Goal: Task Accomplishment & Management: Manage account settings

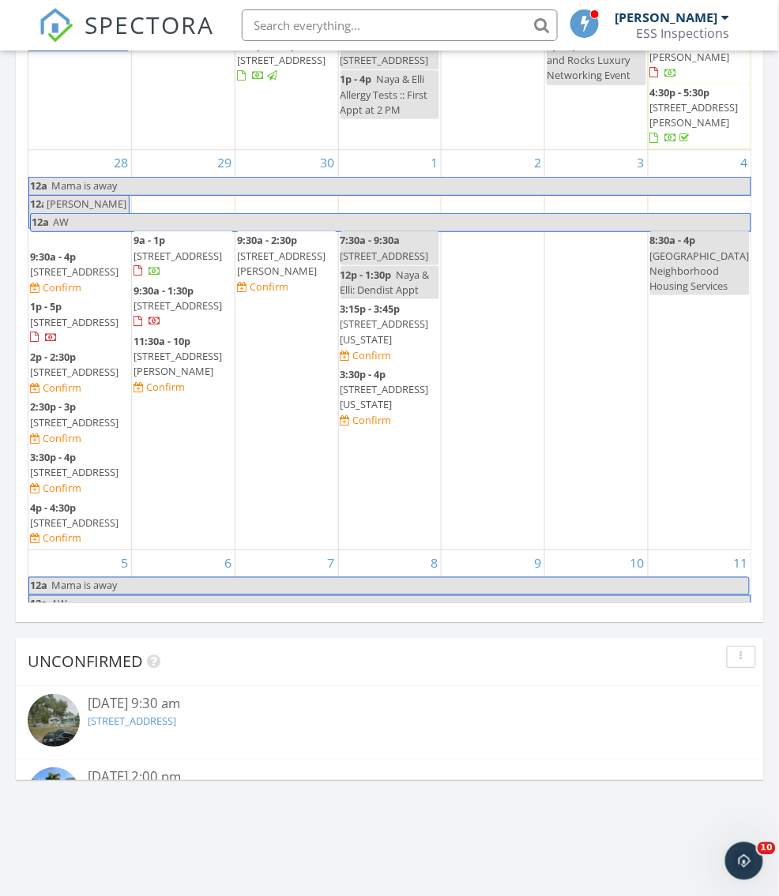
scroll to position [35, 0]
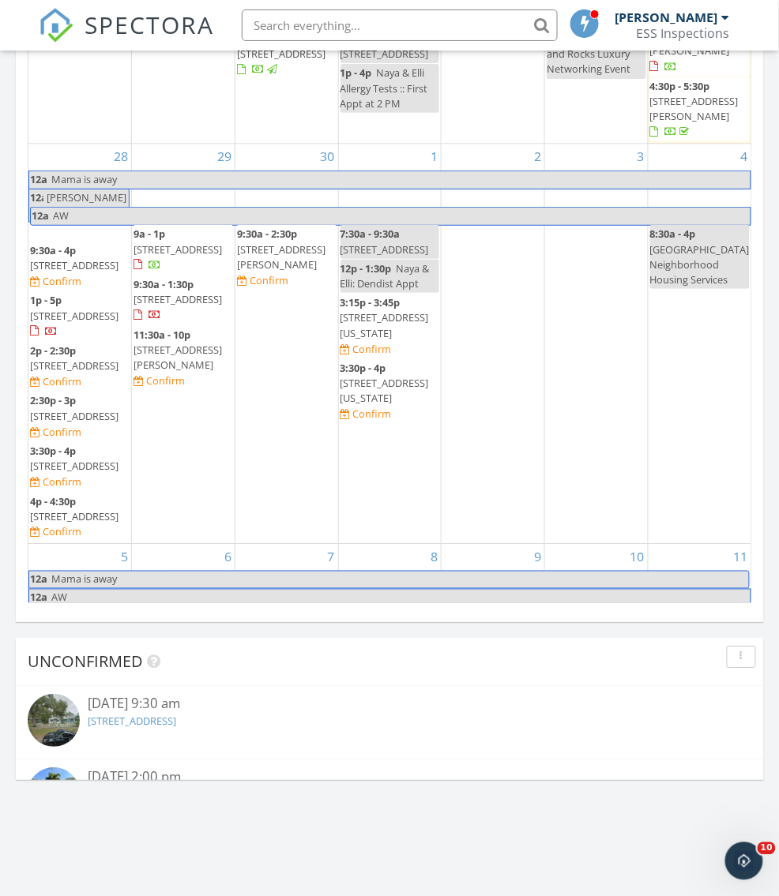
click at [158, 344] on span "4320 Nelson Ave, Sarasota 34231" at bounding box center [177, 357] width 88 height 29
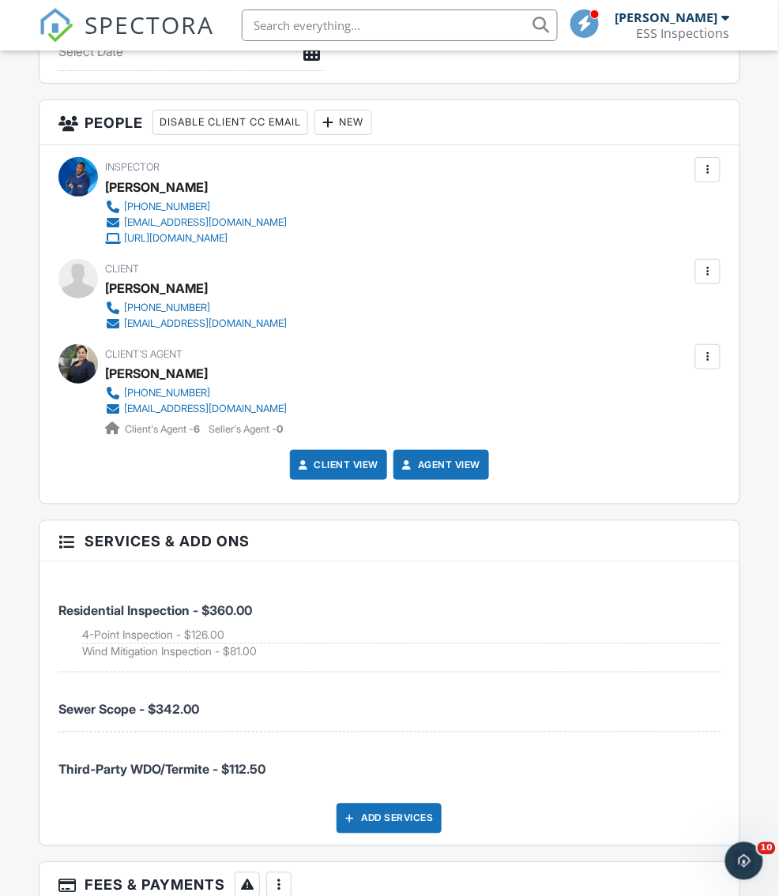
scroll to position [2364, 0]
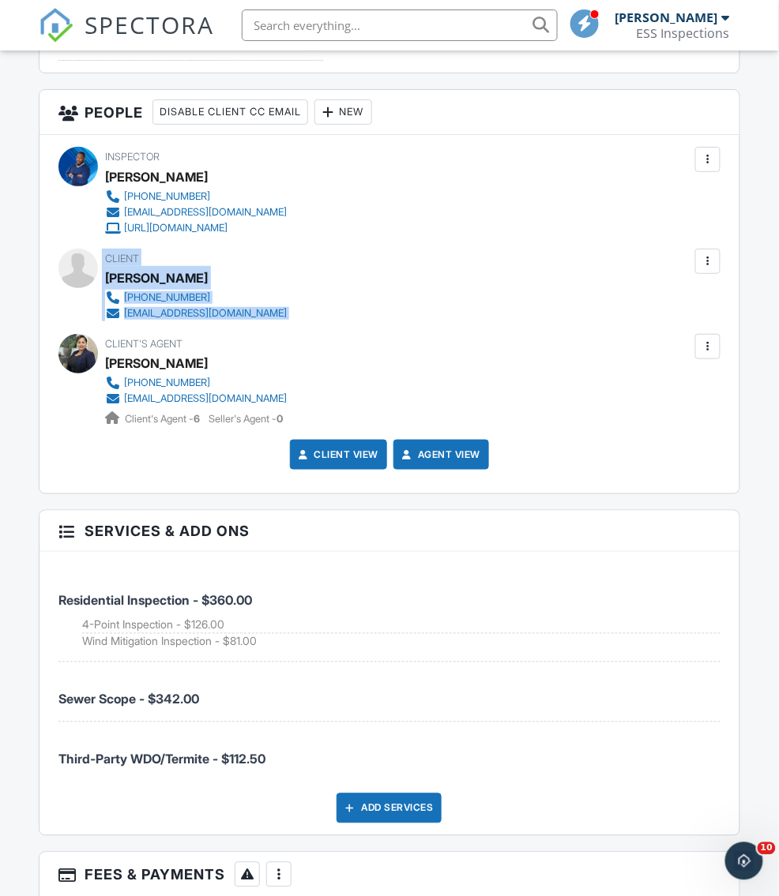
click at [713, 239] on div "Inspector Darryl Williams Jr. 833-997-6082 essinspects@esc.realestate https://w…" at bounding box center [388, 314] width 699 height 359
click at [704, 254] on div at bounding box center [708, 262] width 16 height 16
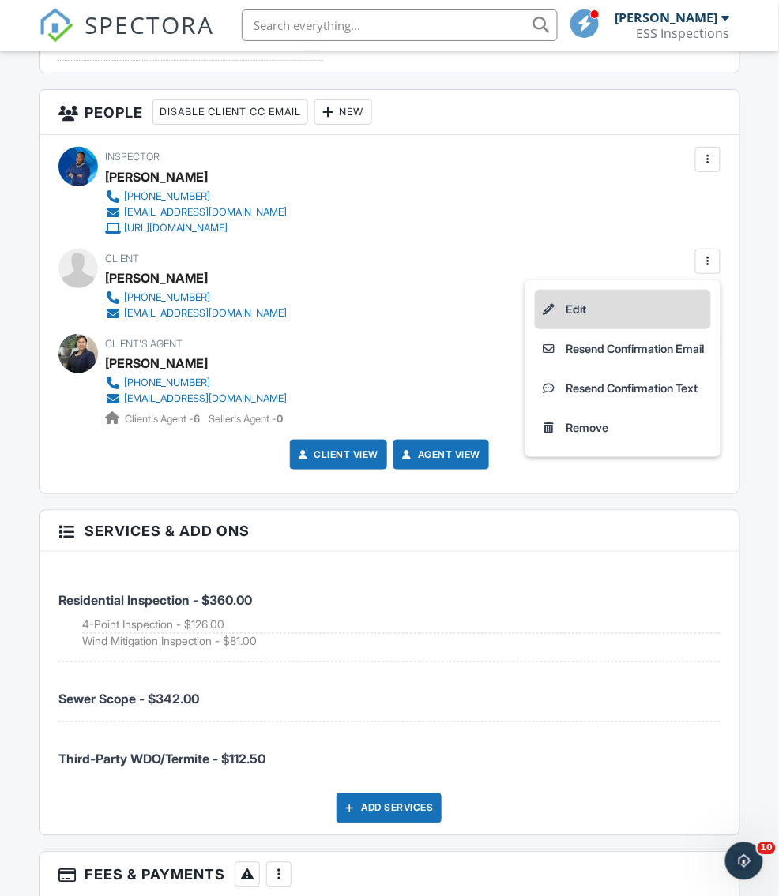
click at [663, 290] on li "Edit" at bounding box center [623, 309] width 176 height 39
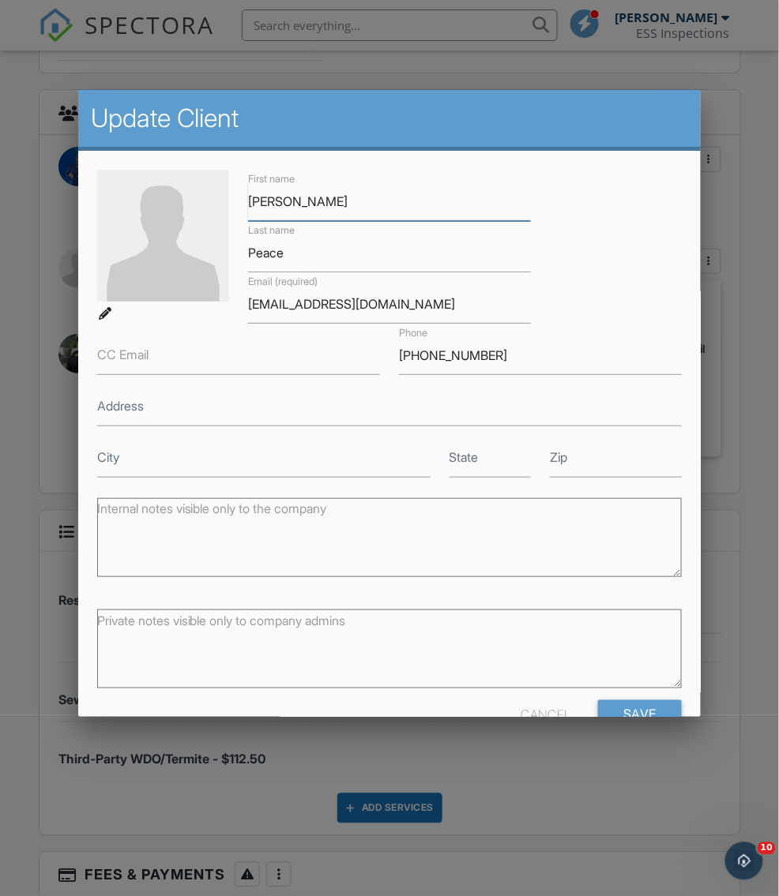
type input "Bobby"
type input "Rehak"
click at [623, 710] on input "Save" at bounding box center [640, 715] width 84 height 28
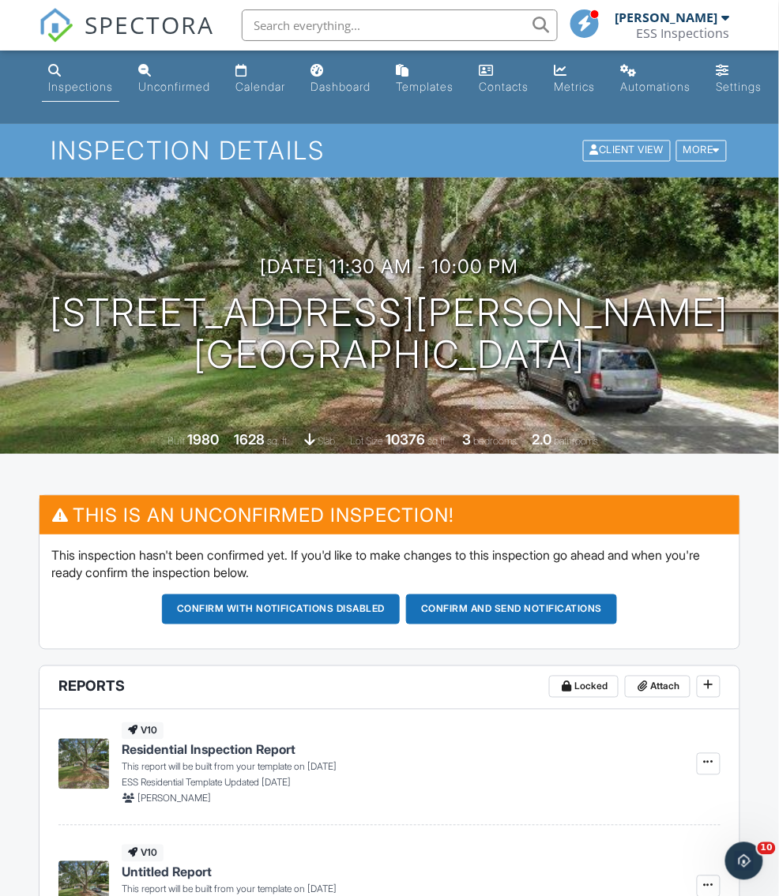
click at [100, 25] on span "SPECTORA" at bounding box center [150, 24] width 130 height 33
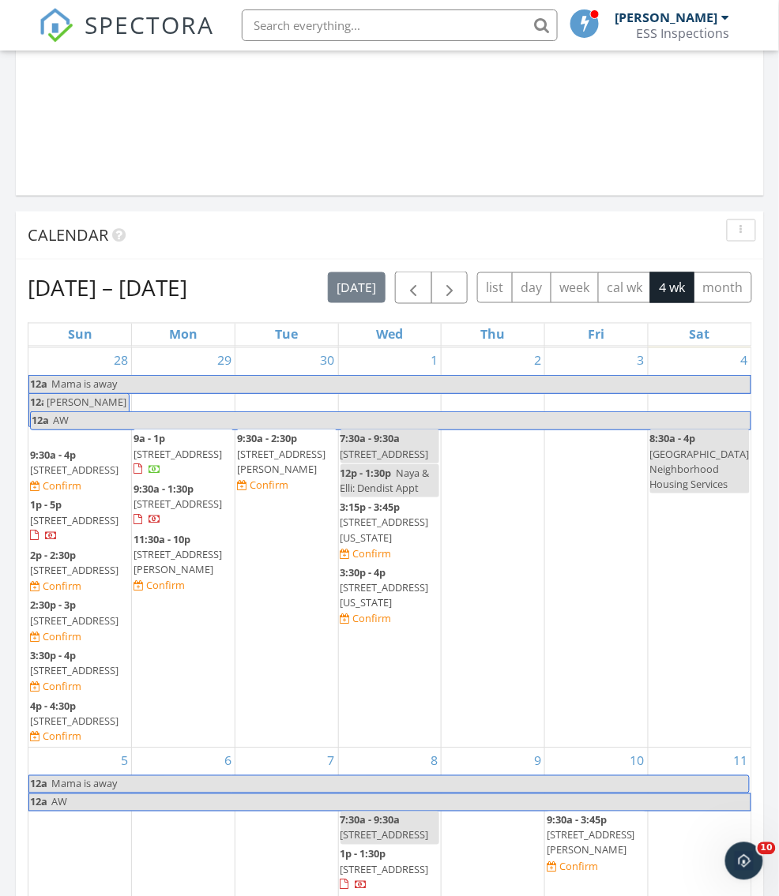
scroll to position [180, 0]
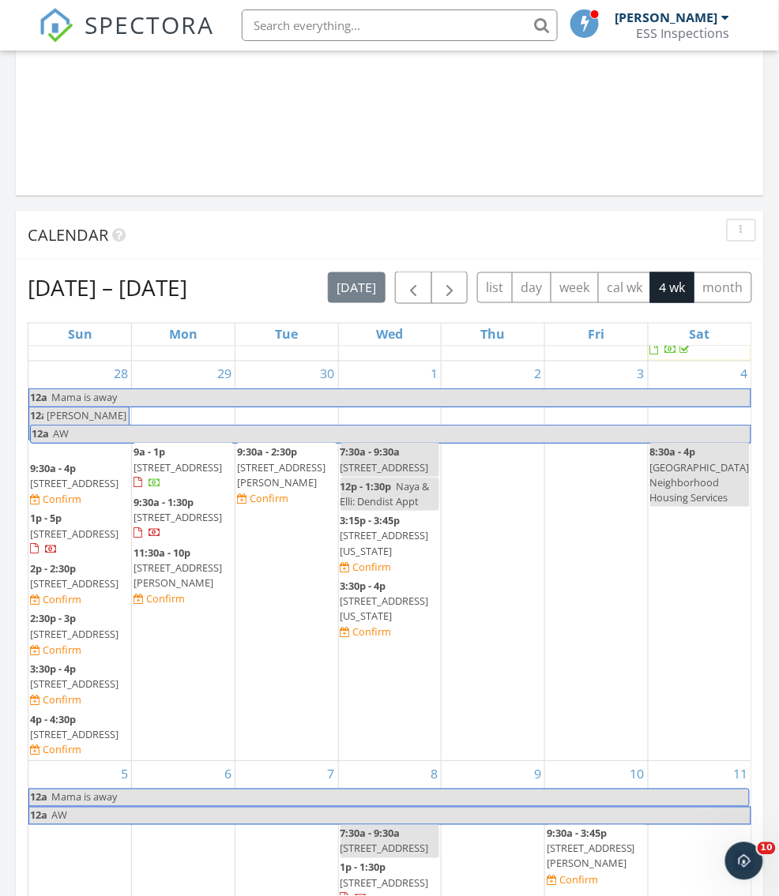
click at [167, 524] on span "4804 Longwater Way, Tampa 33615" at bounding box center [177, 517] width 88 height 14
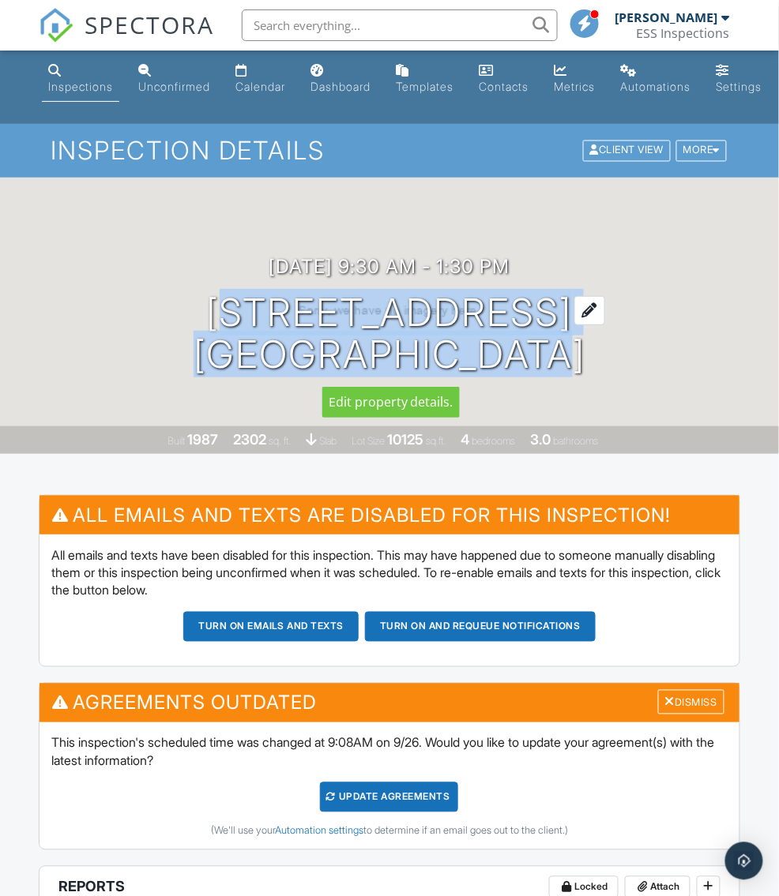
drag, startPoint x: 147, startPoint y: 314, endPoint x: 583, endPoint y: 366, distance: 439.1
click at [583, 366] on div "[DATE] 9:30 am - 1:30 pm [STREET_ADDRESS] [GEOGRAPHIC_DATA], FL 33615" at bounding box center [389, 315] width 779 height 119
copy h1 "[STREET_ADDRESS]"
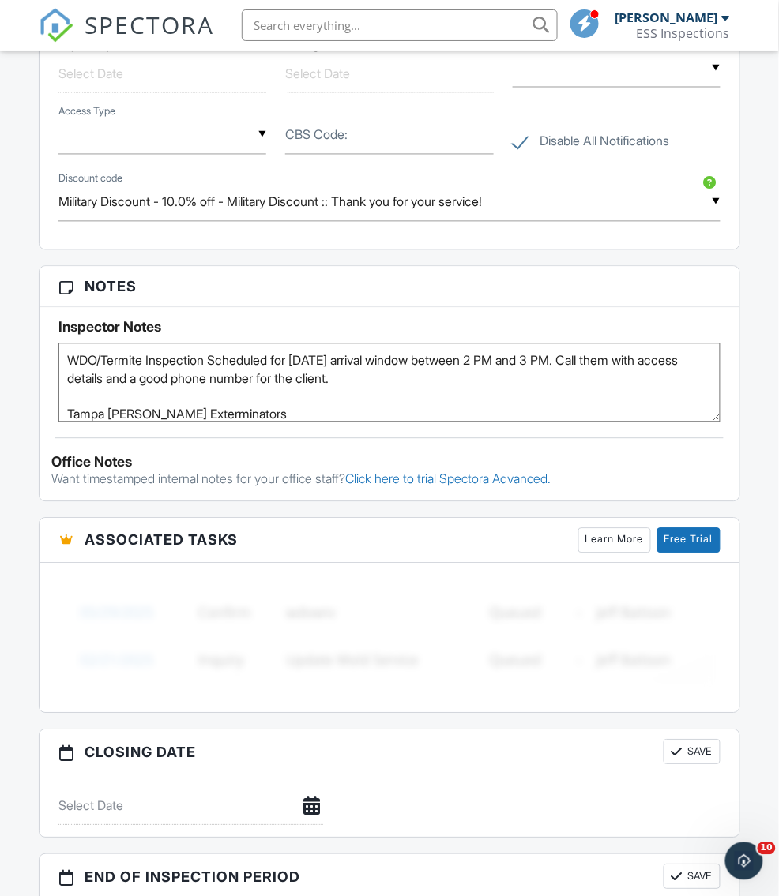
scroll to position [1655, 0]
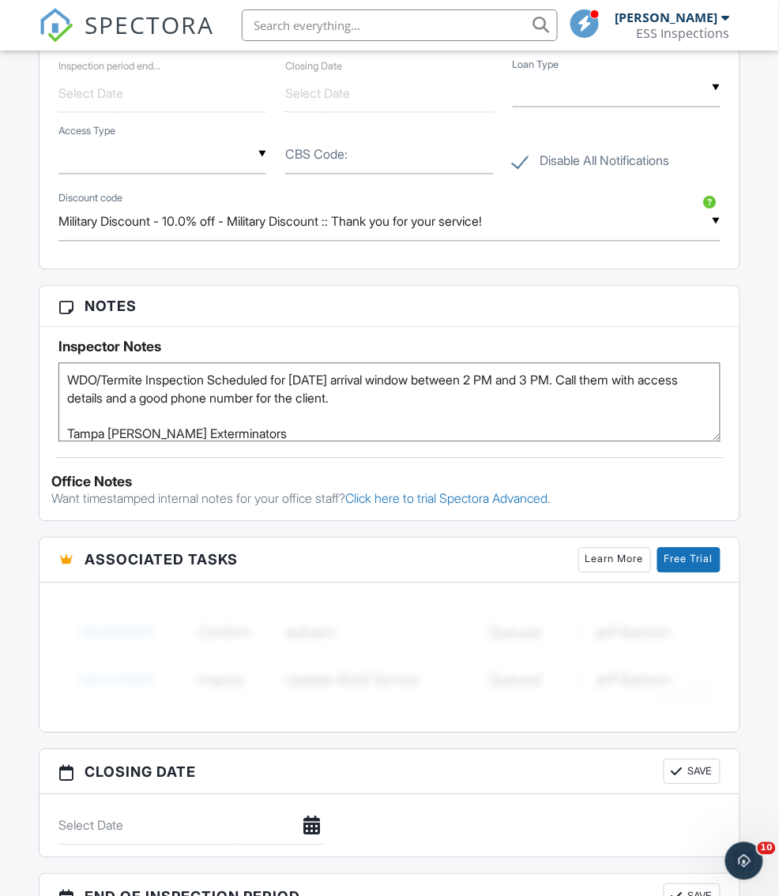
click at [66, 368] on textarea "WDO/Termite Inspection Scheduled for [DATE] arrival window between 2 PM and 3 P…" at bounding box center [388, 402] width 661 height 79
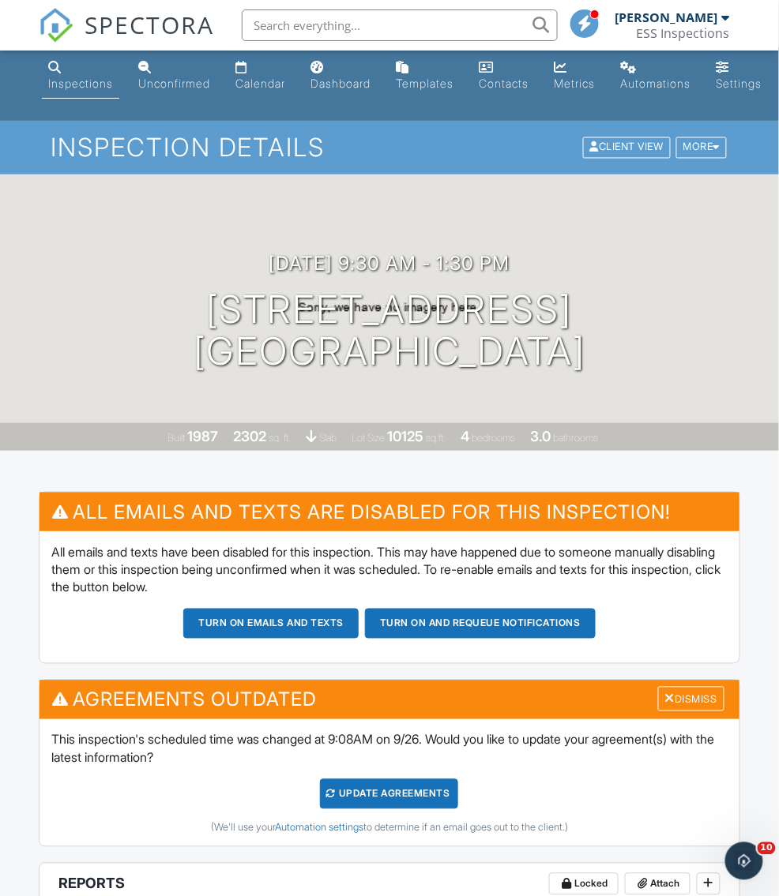
scroll to position [0, 0]
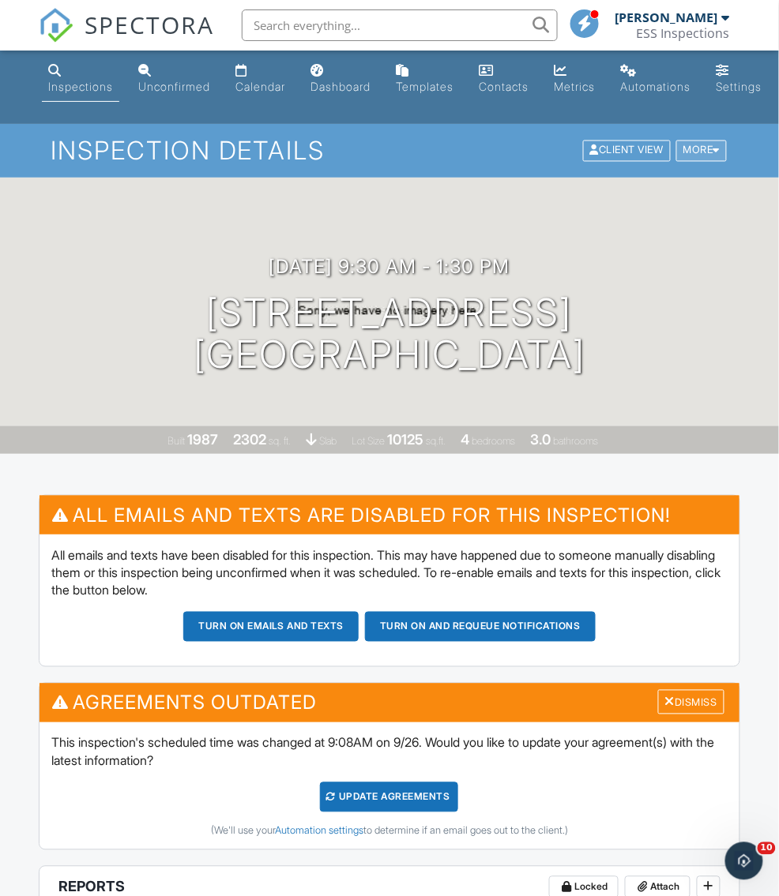
type textarea "Emailed [PERSON_NAME] to please cancel: WDO/Termite Inspection Scheduled for [D…"
click at [703, 152] on div "More" at bounding box center [701, 151] width 51 height 21
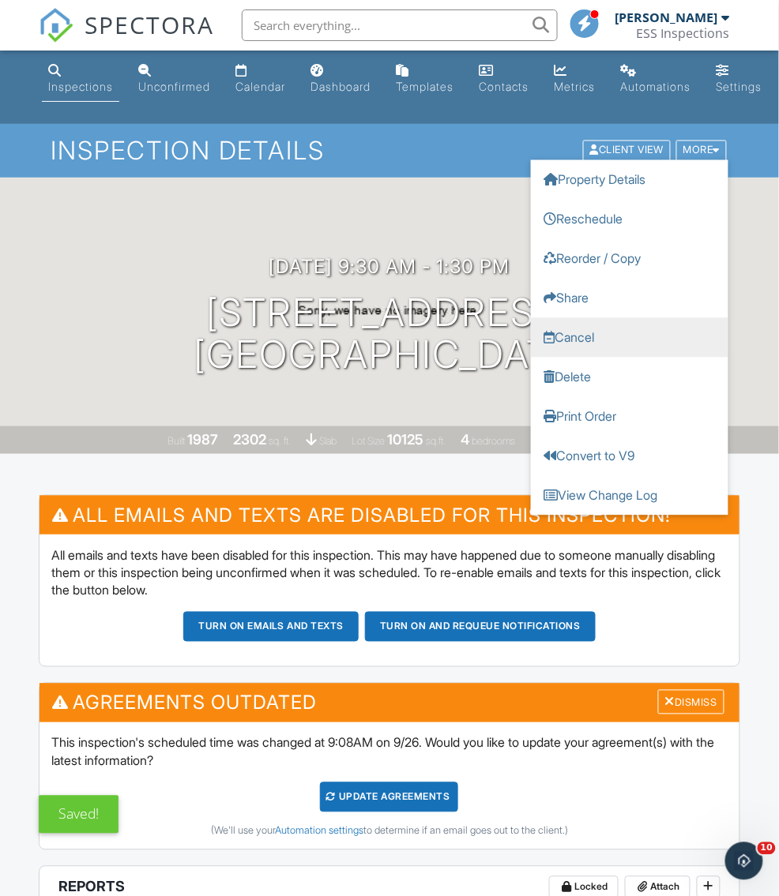
click at [583, 338] on link "Cancel" at bounding box center [629, 337] width 197 height 39
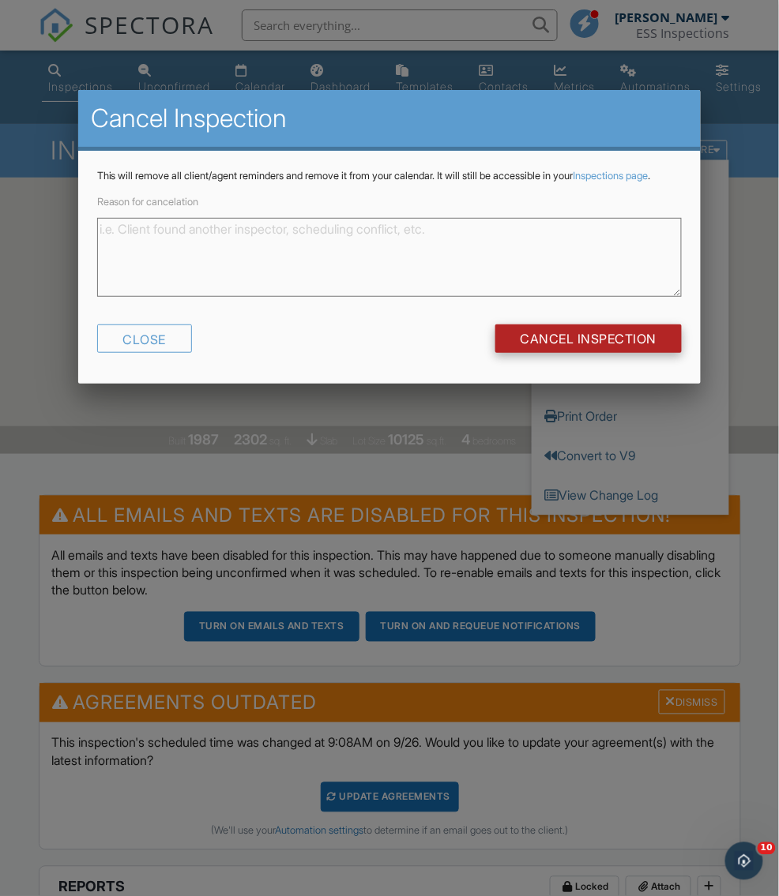
click at [591, 352] on input "Cancel Inspection" at bounding box center [588, 339] width 187 height 28
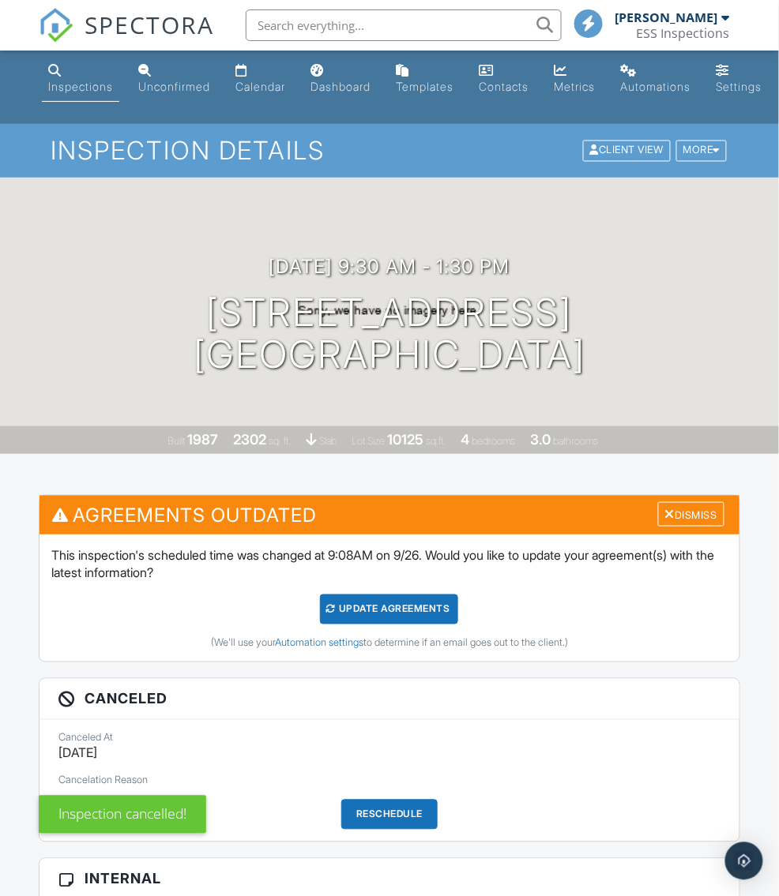
click at [119, 22] on span "SPECTORA" at bounding box center [150, 24] width 130 height 33
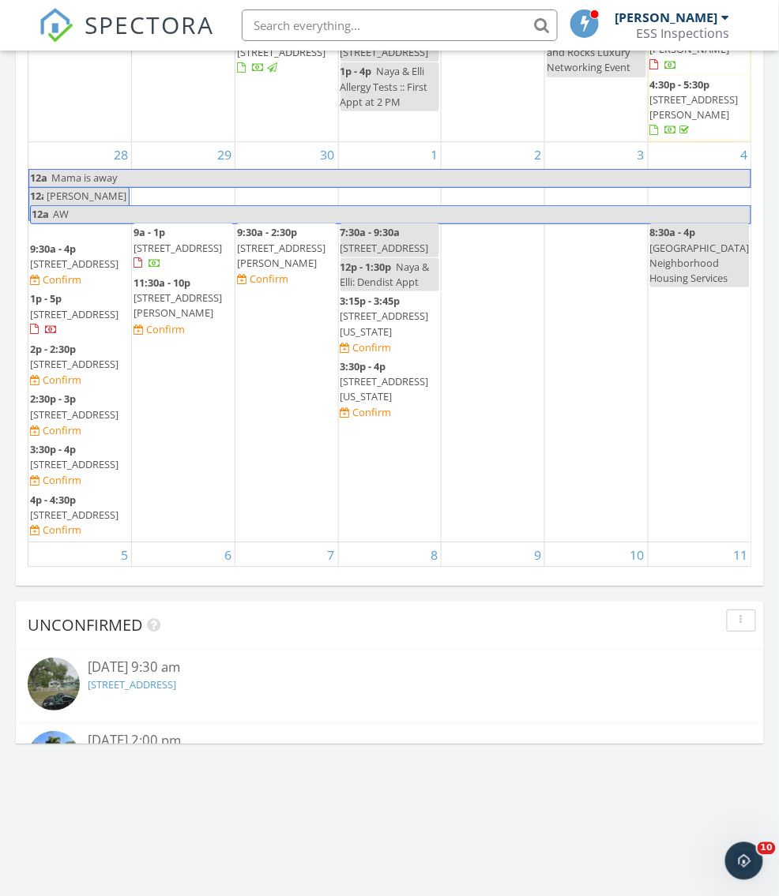
scroll to position [1814, 0]
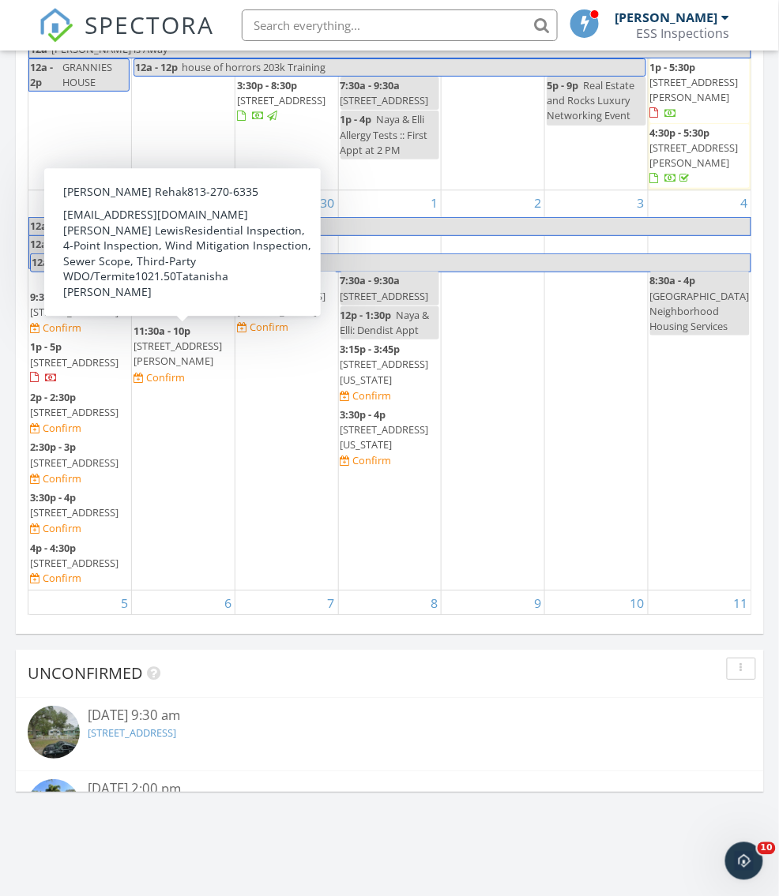
click at [193, 332] on link "11:30a - 10p 4320 Nelson Ave, Sarasota 34231" at bounding box center [177, 346] width 88 height 44
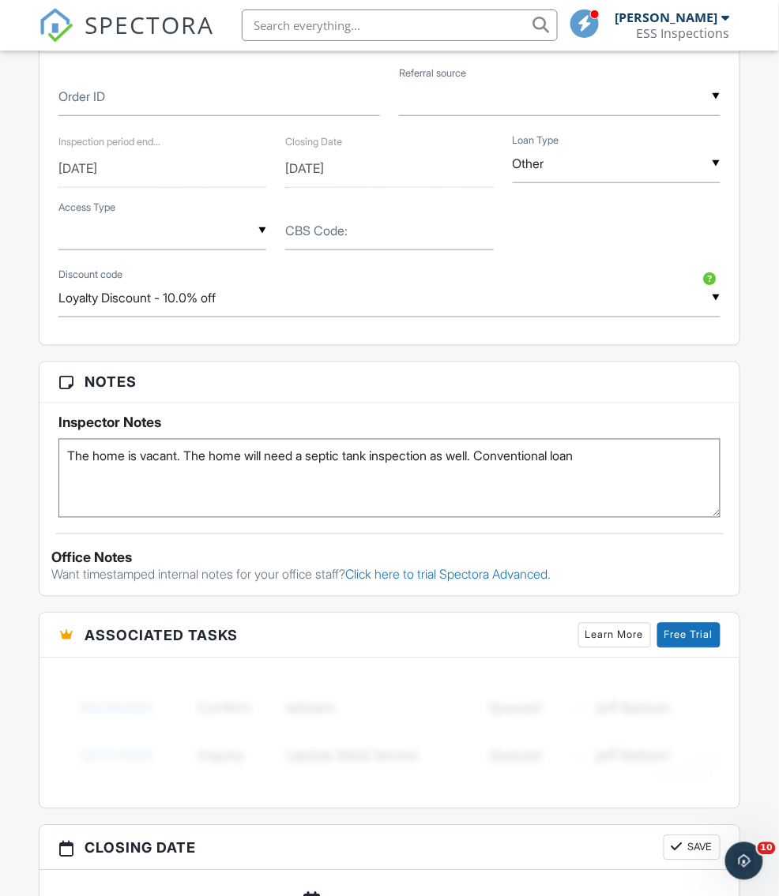
scroll to position [1388, 0]
